Goal: Information Seeking & Learning: Find specific page/section

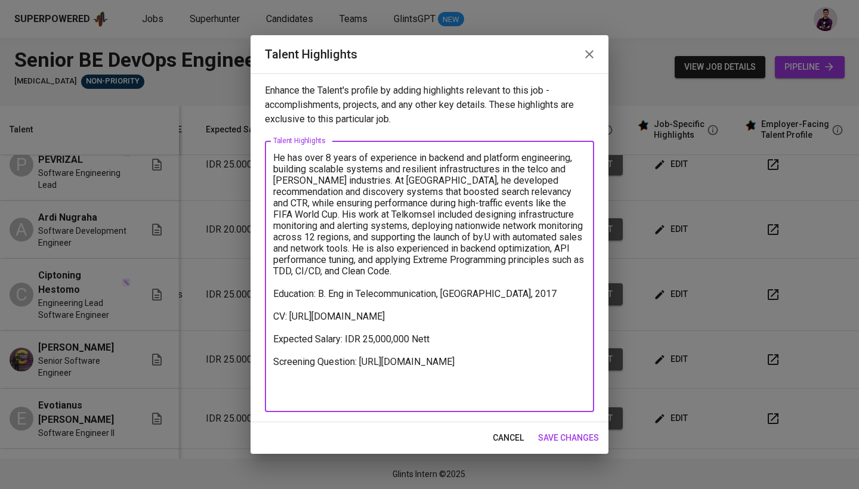
scroll to position [0, 162]
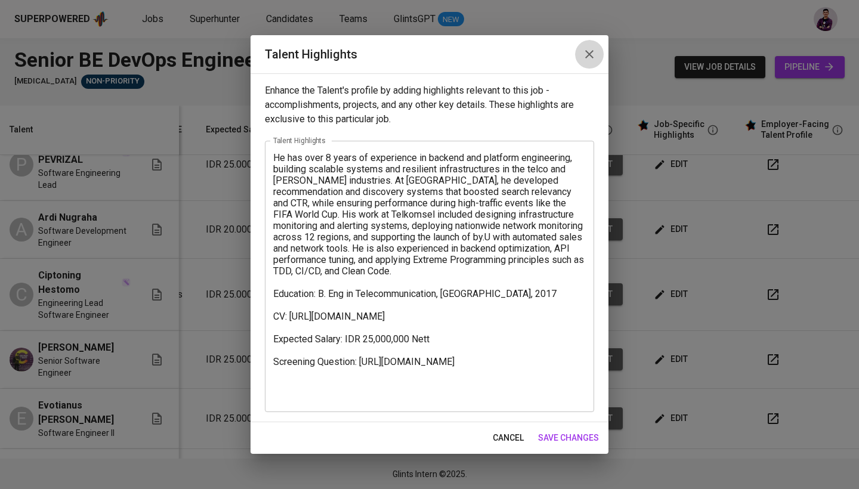
click at [583, 55] on icon "button" at bounding box center [589, 54] width 14 height 14
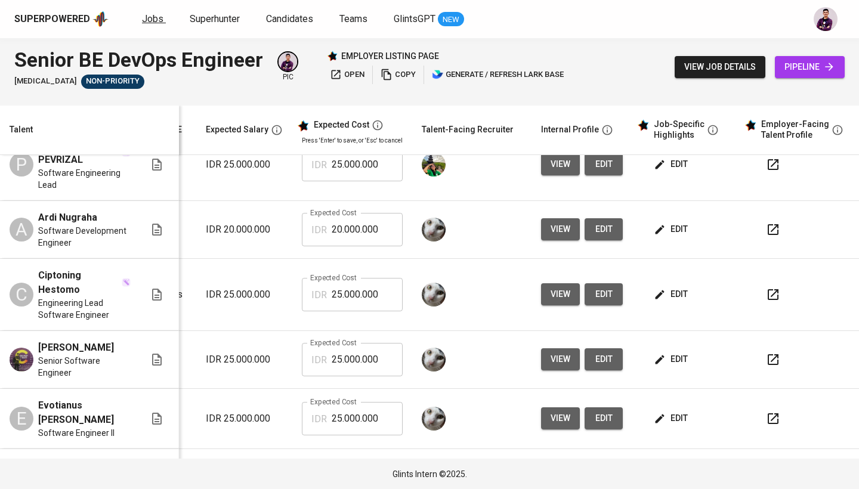
click at [147, 22] on span "Jobs" at bounding box center [152, 18] width 21 height 11
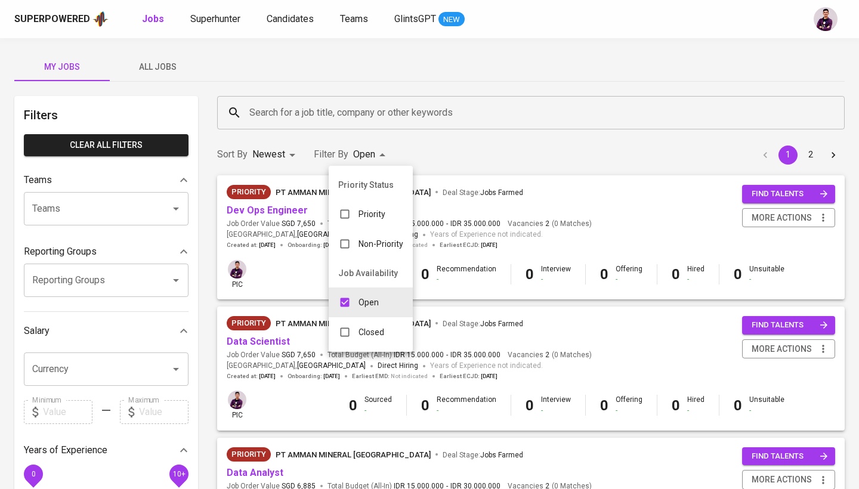
click at [368, 332] on p "Closed" at bounding box center [371, 332] width 26 height 12
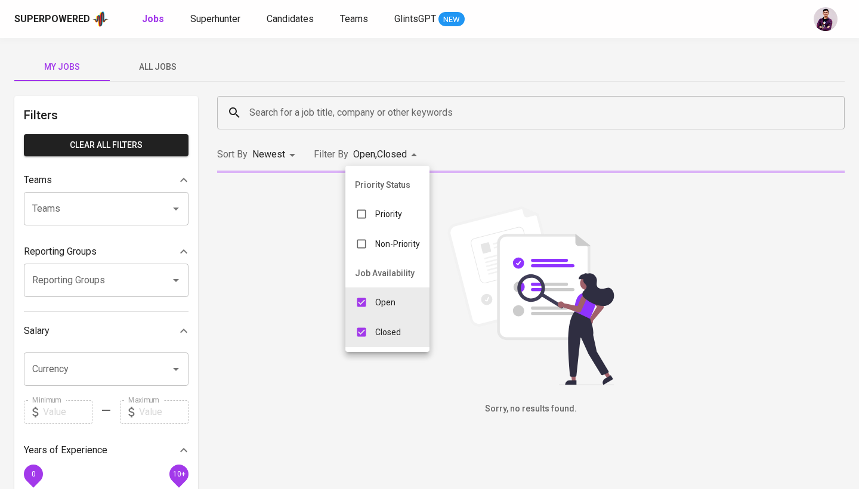
type input "OPEN,CLOSE"
checkbox input "true"
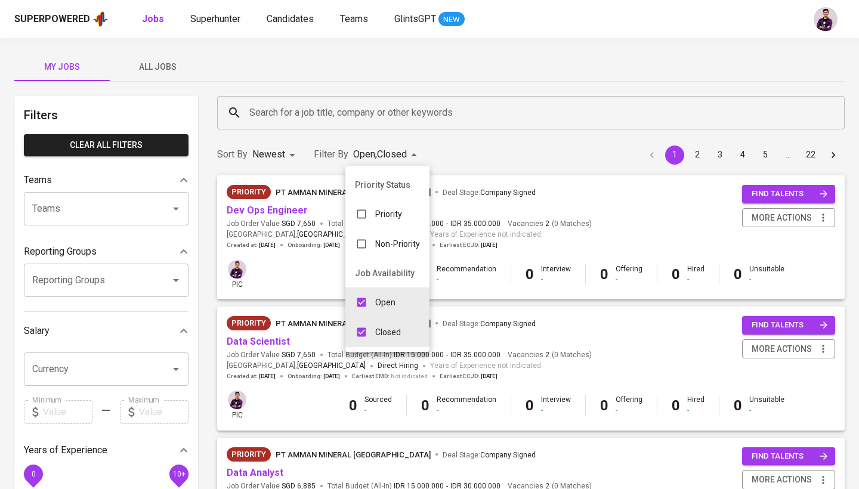
drag, startPoint x: 159, startPoint y: 53, endPoint x: 161, endPoint y: 72, distance: 19.2
click at [159, 53] on div at bounding box center [429, 244] width 859 height 489
click at [161, 72] on div "Priority Status Priority Non-Priority Job Availability Open Closed" at bounding box center [429, 244] width 859 height 489
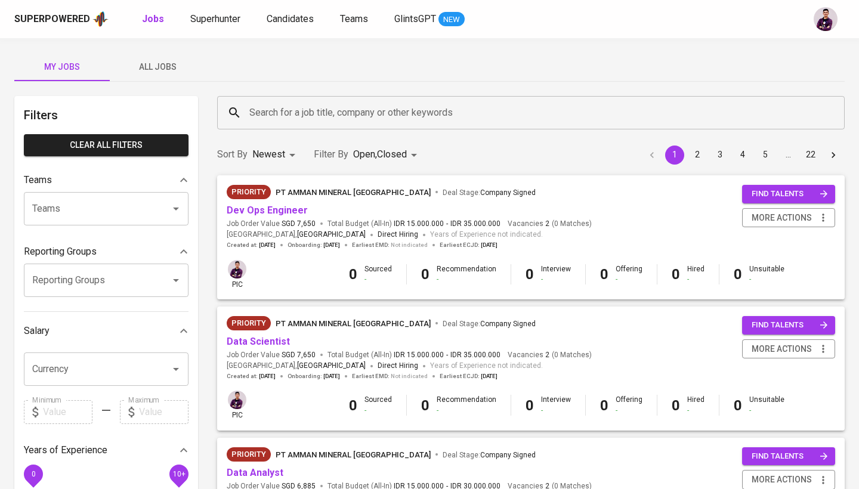
click at [161, 70] on span "All Jobs" at bounding box center [157, 67] width 81 height 15
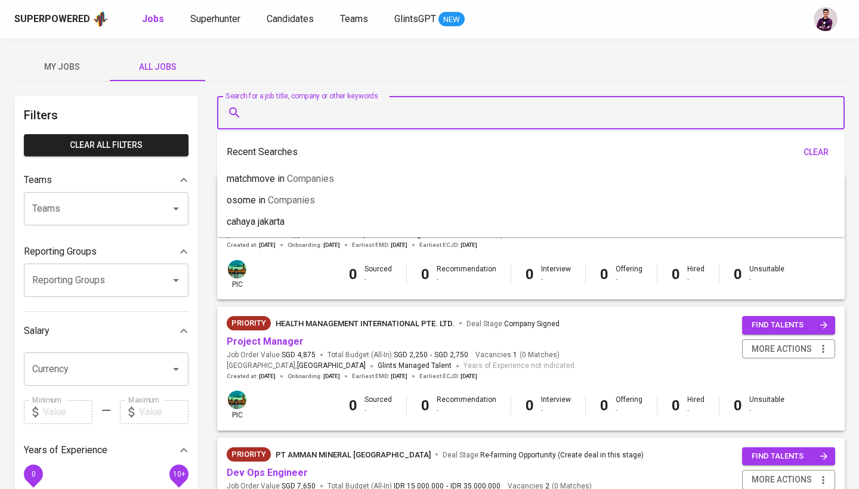
click at [338, 105] on input "Search for a job title, company or other keywords" at bounding box center [533, 112] width 575 height 23
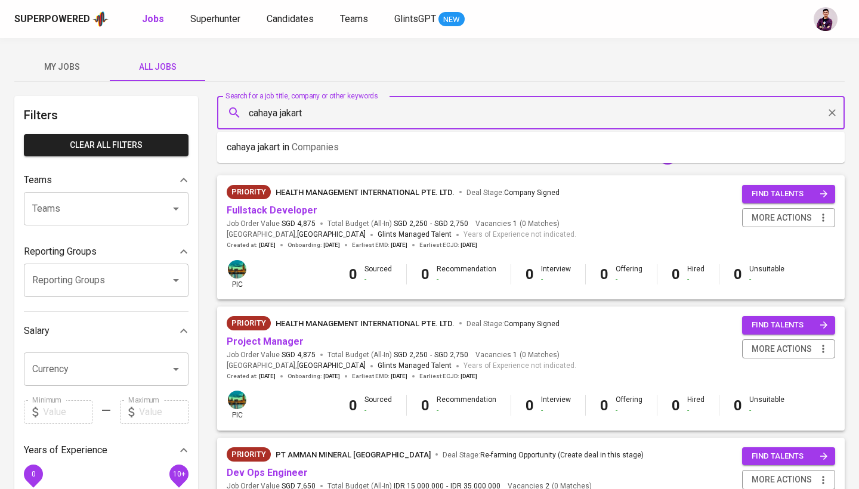
type input "cahaya jakarta"
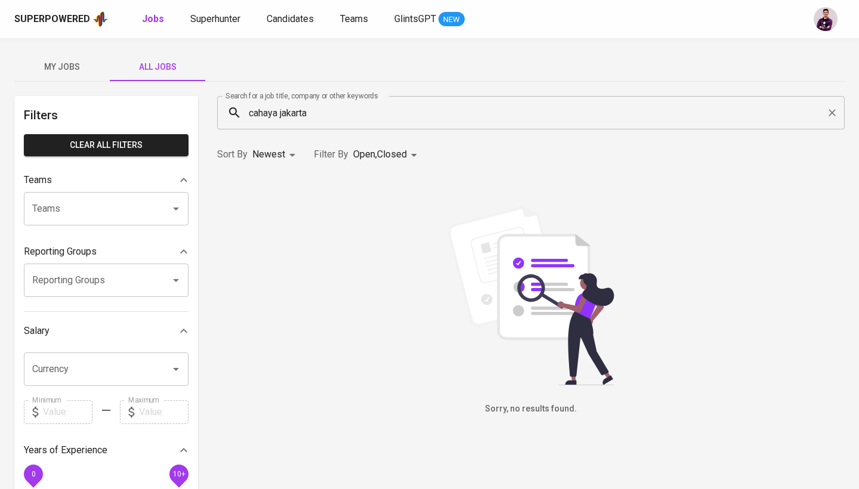
click at [410, 160] on body "Superpowered Jobs Superhunter Candidates Teams GlintsGPT NEW My Jobs All Jobs F…" at bounding box center [429, 407] width 859 height 814
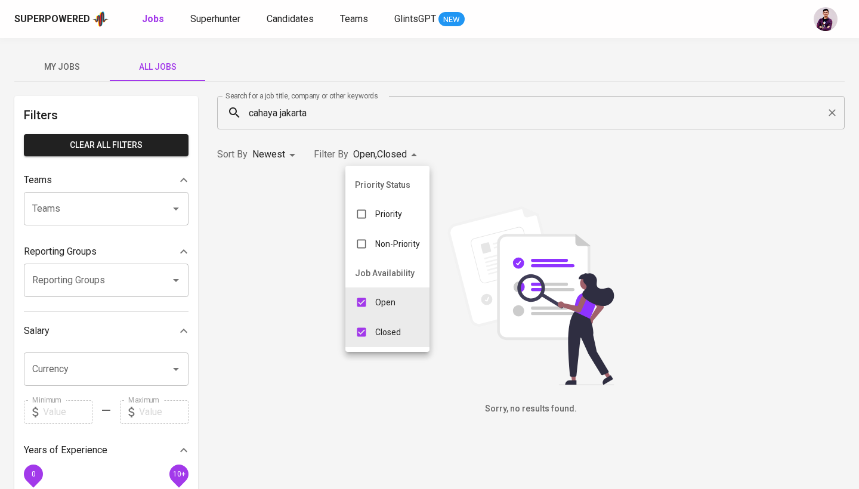
click at [371, 304] on input "checkbox" at bounding box center [361, 302] width 23 height 23
checkbox input "false"
type input "CLOSE"
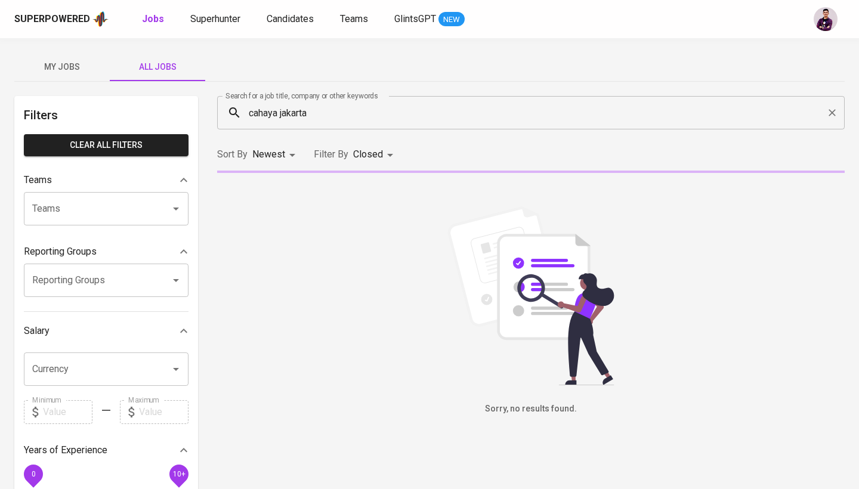
click at [247, 116] on input "cahaya jakarta" at bounding box center [533, 112] width 575 height 23
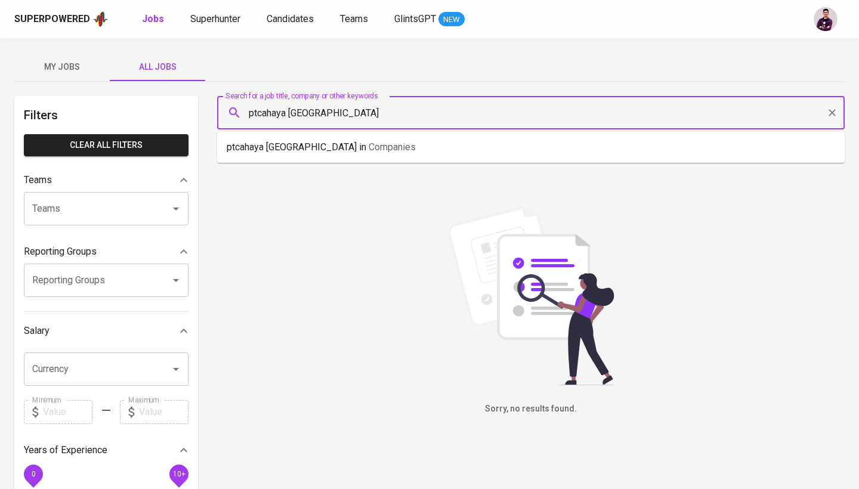
type input "pt cahaya jakarta"
click at [279, 152] on p "pt cahaya jakarta in Companies" at bounding box center [291, 147] width 128 height 14
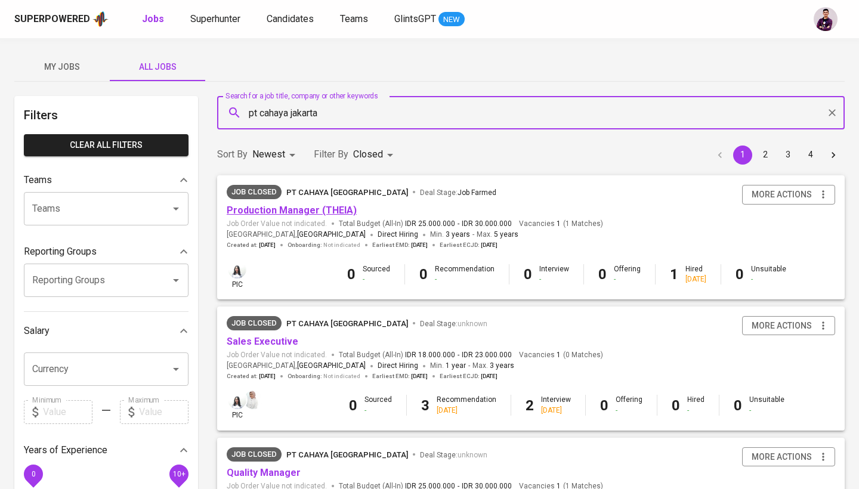
click at [293, 210] on link "Production Manager (THEIA)" at bounding box center [292, 210] width 130 height 11
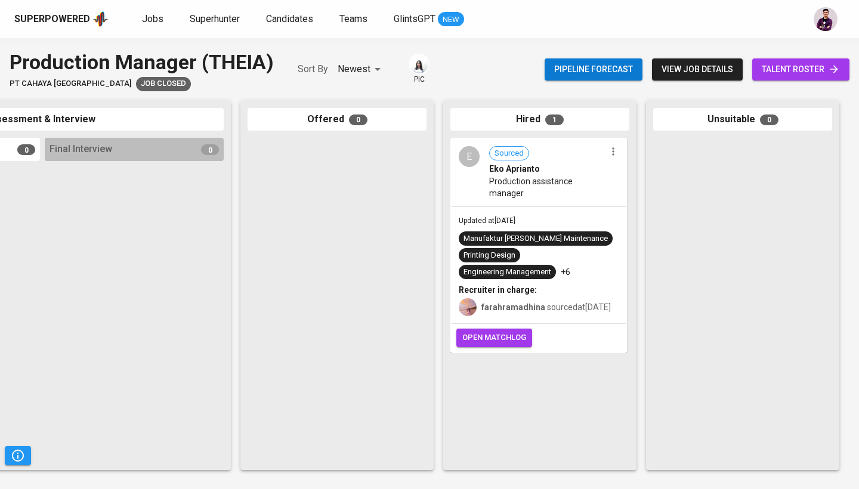
scroll to position [0, 561]
click at [469, 159] on div "E" at bounding box center [469, 156] width 21 height 21
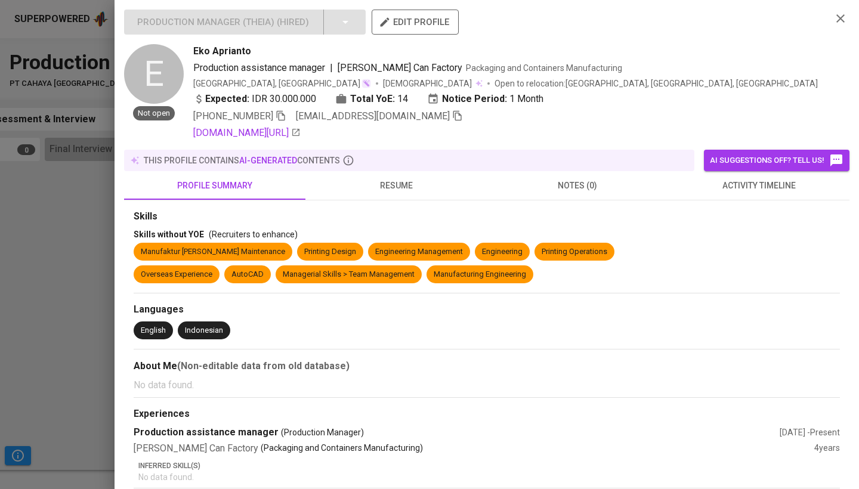
click at [438, 201] on div "Skills Skills without YOE (Recruiters to enhance) Manufaktur [PERSON_NAME] Main…" at bounding box center [486, 368] width 725 height 336
click at [399, 188] on span "resume" at bounding box center [395, 185] width 167 height 15
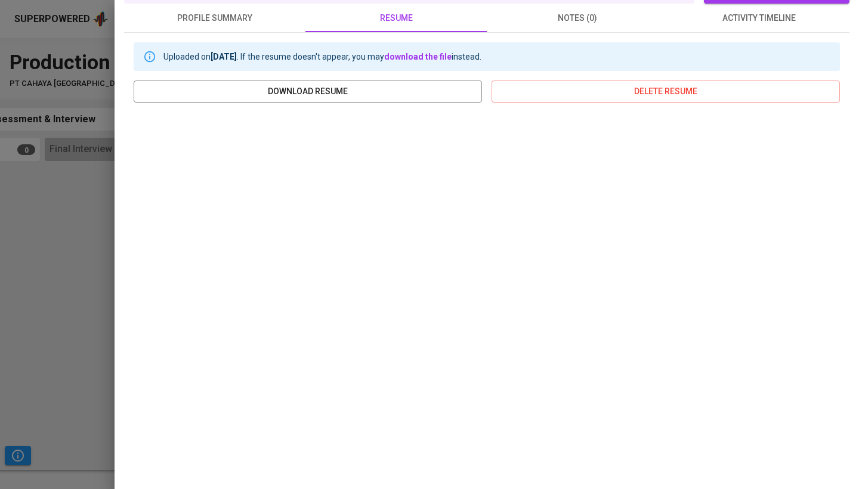
scroll to position [167, 0]
